Goal: Information Seeking & Learning: Learn about a topic

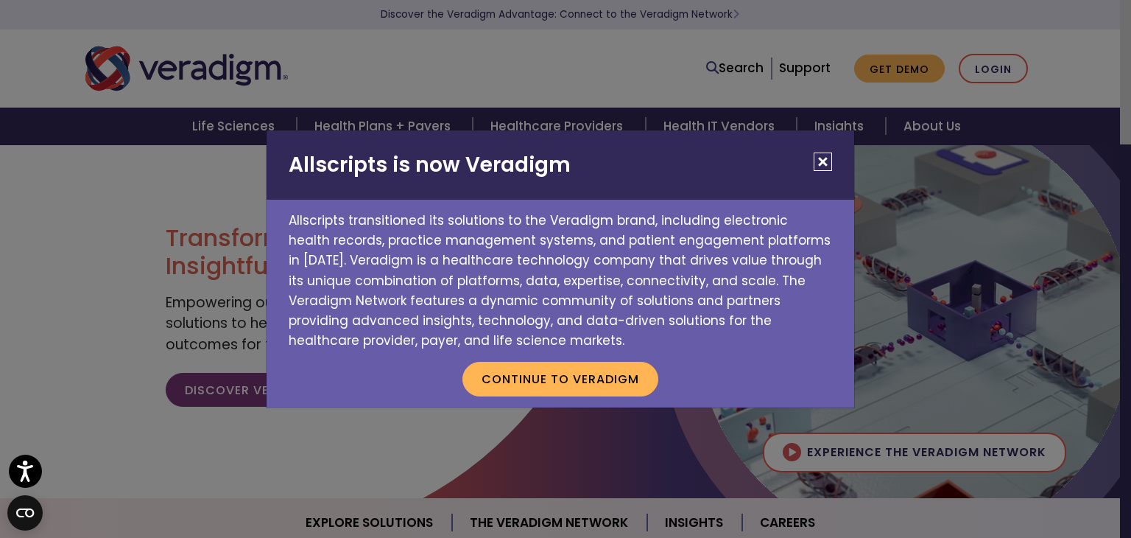
click at [827, 167] on button "Close" at bounding box center [823, 161] width 18 height 18
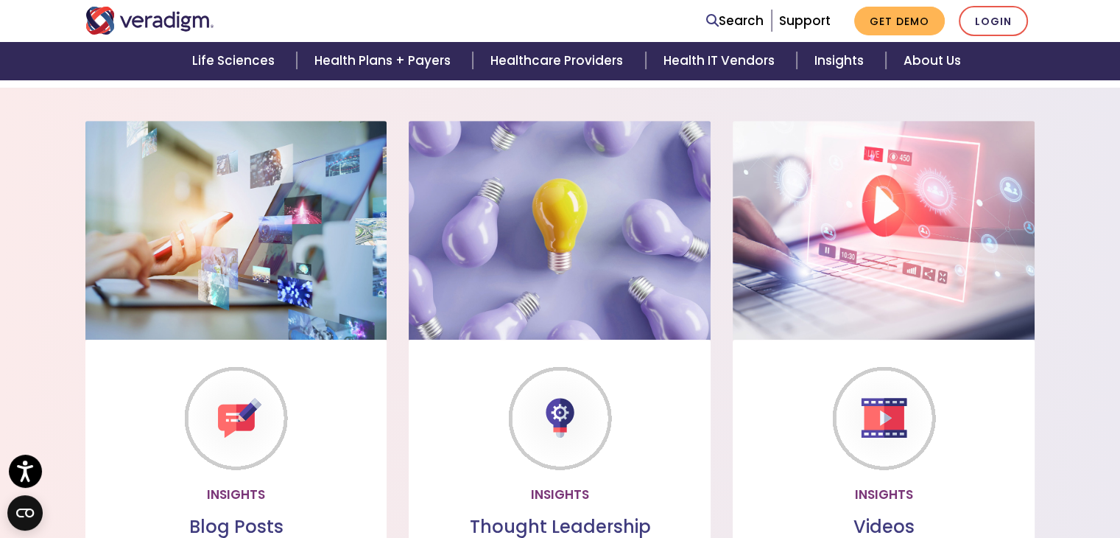
scroll to position [1134, 0]
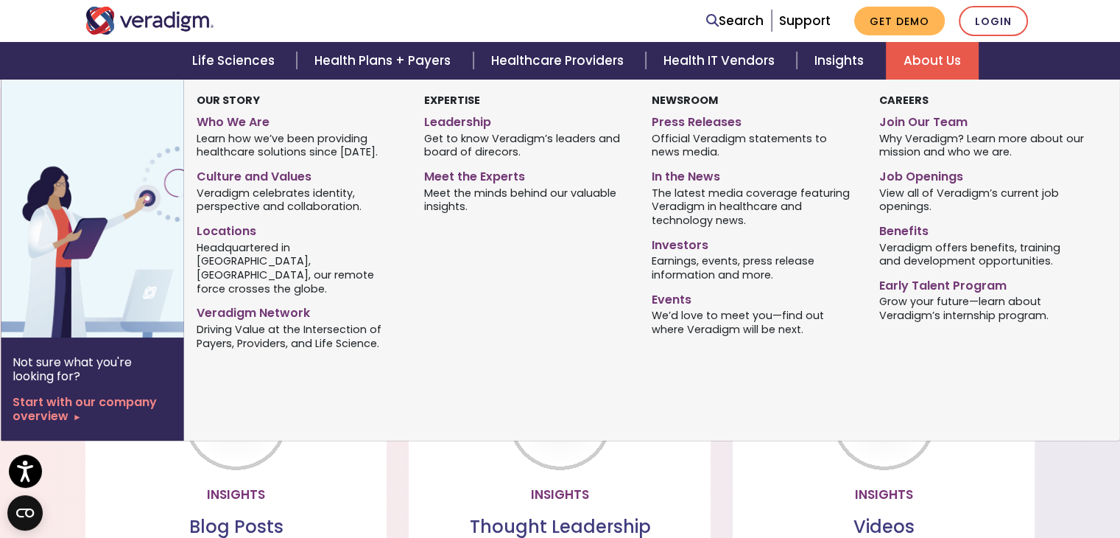
click at [930, 68] on link "About Us" at bounding box center [932, 61] width 93 height 38
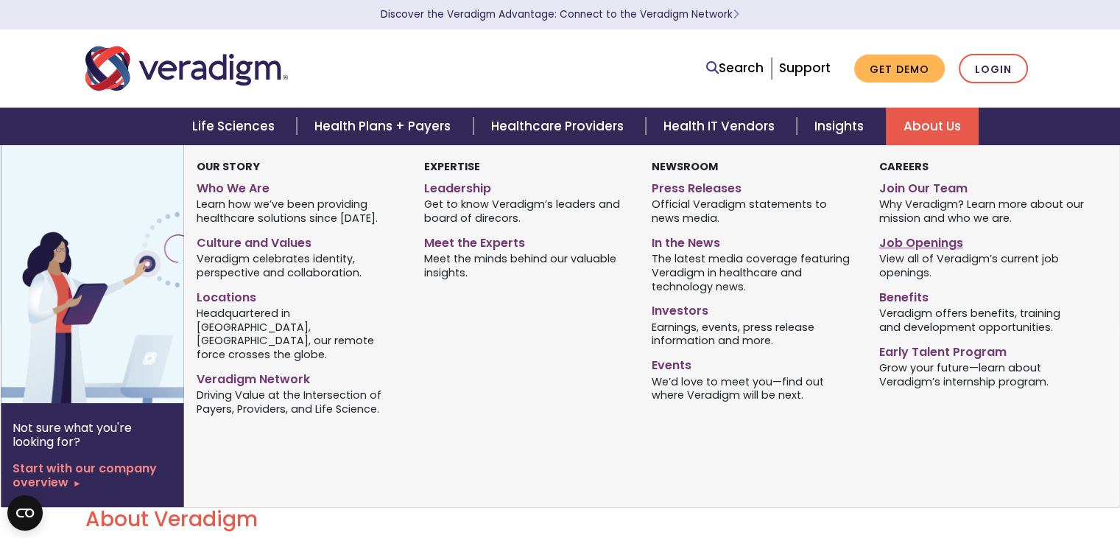
click at [935, 245] on link "Job Openings" at bounding box center [982, 240] width 206 height 21
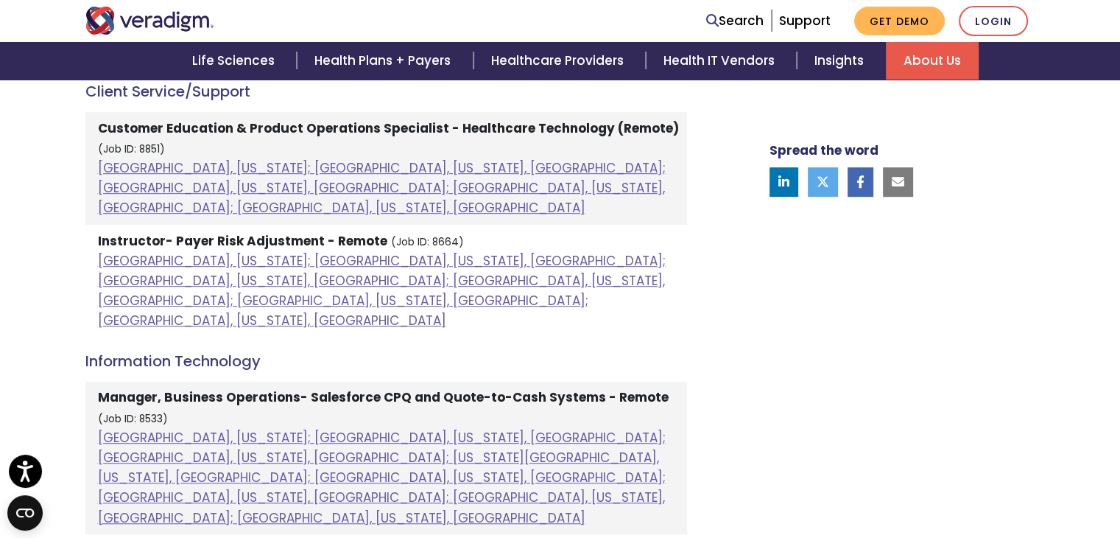
scroll to position [719, 0]
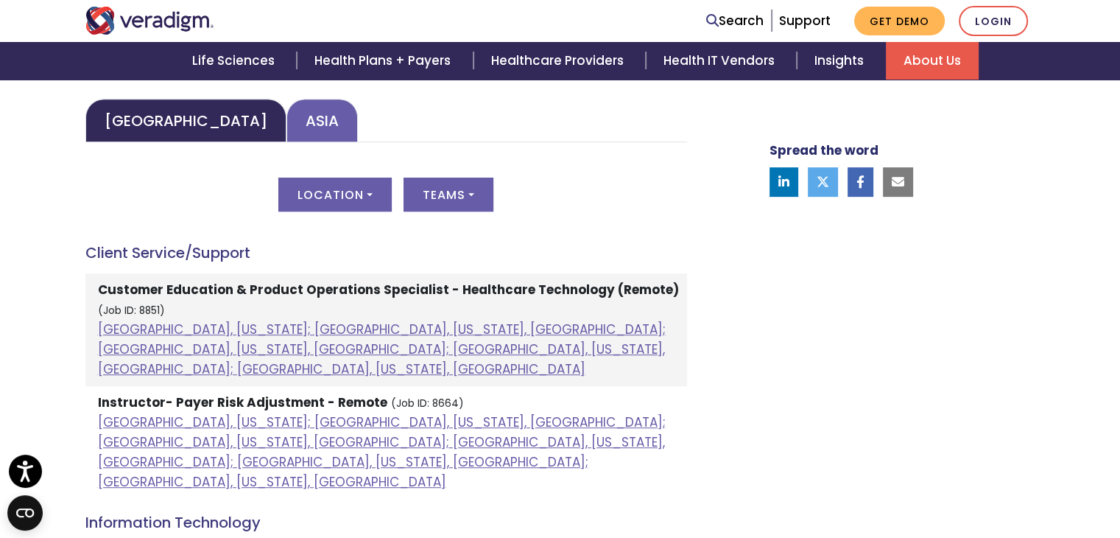
click at [287, 129] on link "Asia" at bounding box center [322, 120] width 71 height 43
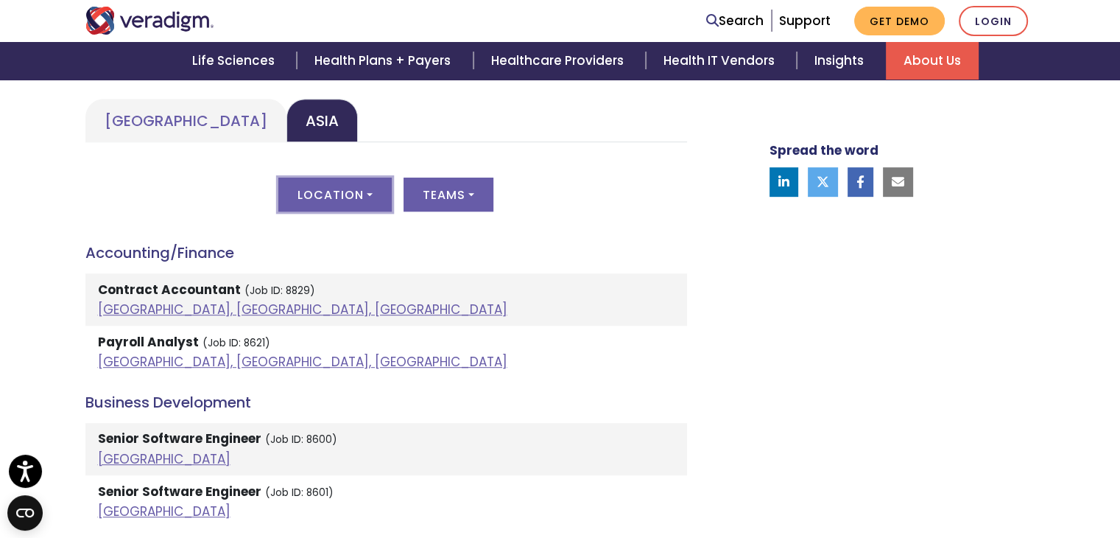
click at [348, 189] on button "Location" at bounding box center [334, 195] width 113 height 34
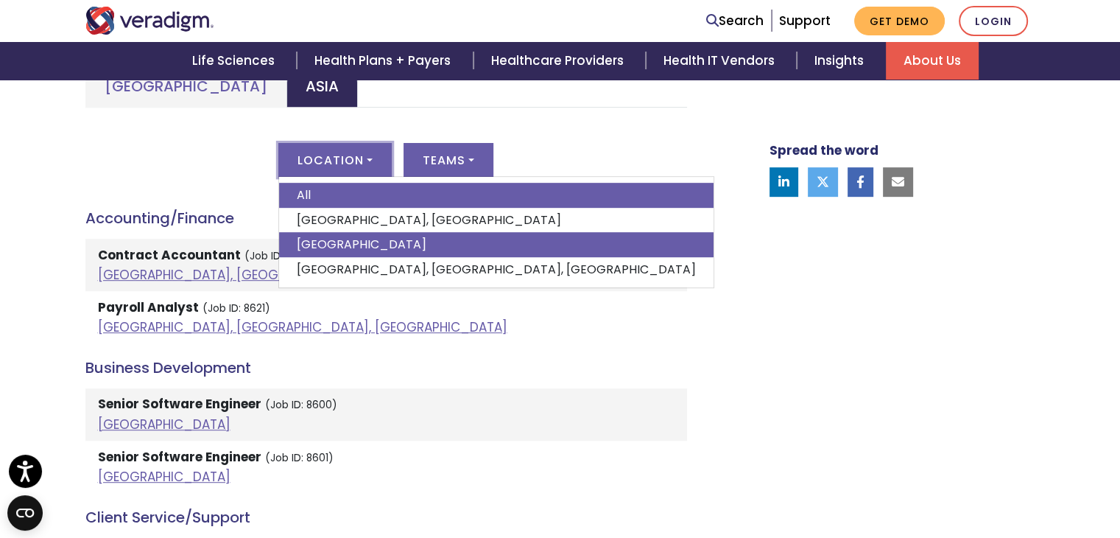
scroll to position [757, 0]
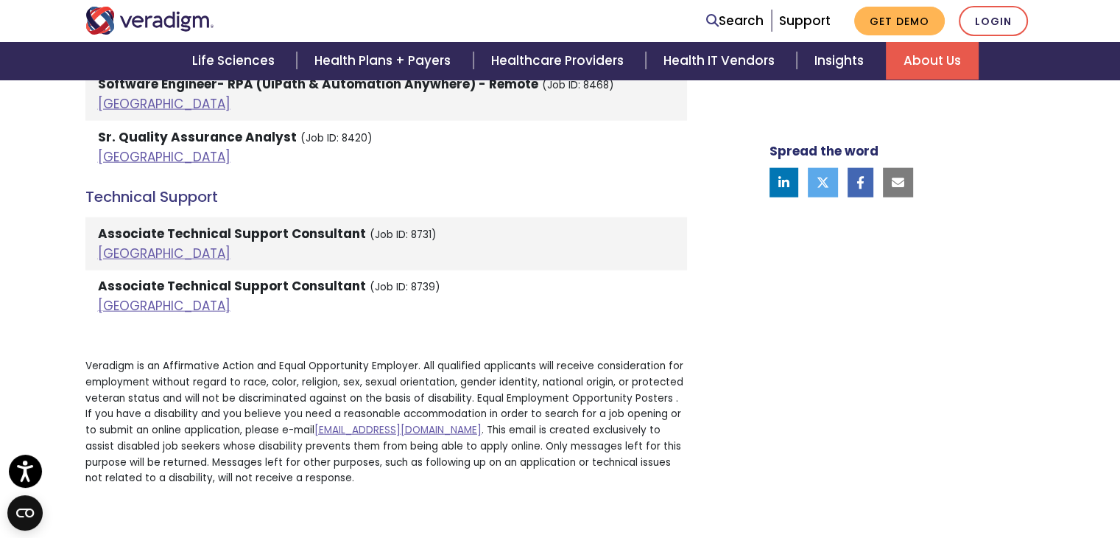
scroll to position [3769, 0]
